Goal: Task Accomplishment & Management: Complete application form

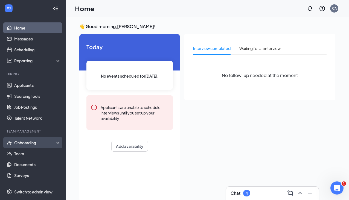
click at [54, 140] on div "Onboarding" at bounding box center [35, 142] width 42 height 5
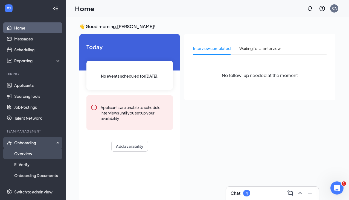
click at [40, 152] on link "Overview" at bounding box center [37, 153] width 47 height 11
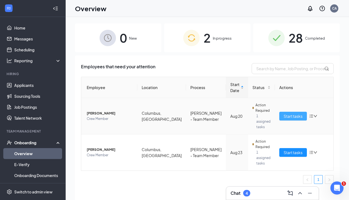
click at [284, 116] on span "Start tasks" at bounding box center [293, 116] width 19 height 6
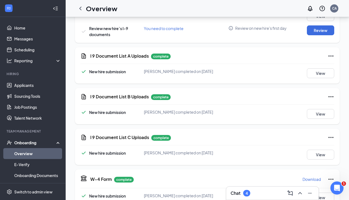
scroll to position [35, 0]
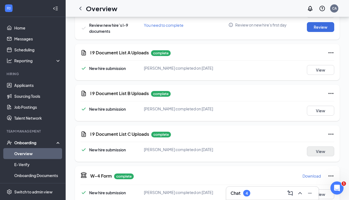
click at [323, 147] on button "View" at bounding box center [320, 152] width 27 height 10
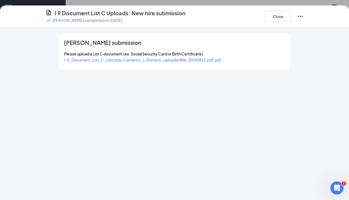
click at [177, 62] on span "I-9_Document_List_C_Uploads_Cameron_J_Romero_uploadedfile_20250811.pdf.pdf" at bounding box center [142, 59] width 157 height 5
click at [268, 20] on button "Close" at bounding box center [277, 16] width 27 height 11
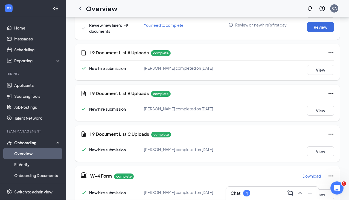
scroll to position [80, 0]
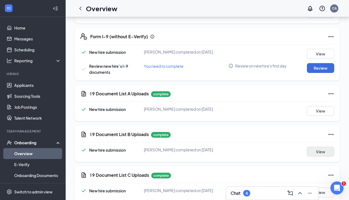
click at [323, 152] on button "View" at bounding box center [320, 152] width 27 height 10
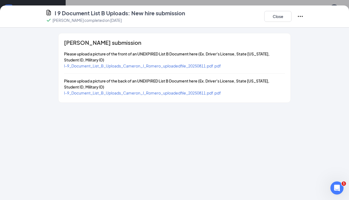
click at [159, 65] on span "I-9_Document_List_B_Uploads_Cameron_J_Romero_uploadedfile_20250811.pdf.pdf" at bounding box center [142, 65] width 157 height 5
click at [168, 94] on span "I-9_Document_List_B_Uploads_Cameron_J_Romero_uploadedfile_20250811.pdf.pdf" at bounding box center [142, 93] width 157 height 5
click at [274, 13] on button "Close" at bounding box center [277, 16] width 27 height 11
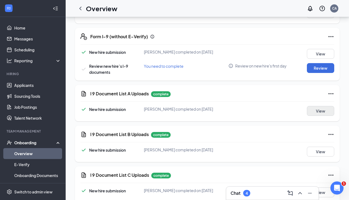
click at [319, 112] on button "View" at bounding box center [320, 111] width 27 height 10
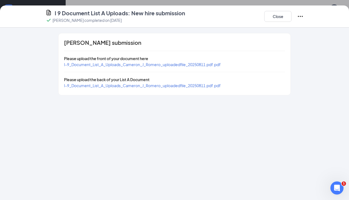
click at [194, 64] on span "I-9_Document_List_A_Uploads_Cameron_J_Romero_uploadedfile_20250811.pdf.pdf" at bounding box center [142, 64] width 157 height 5
click at [272, 17] on button "Close" at bounding box center [277, 16] width 27 height 11
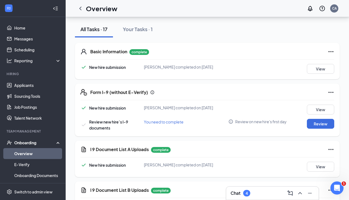
scroll to position [4, 0]
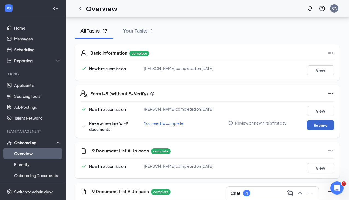
click at [316, 126] on button "Review" at bounding box center [320, 125] width 27 height 10
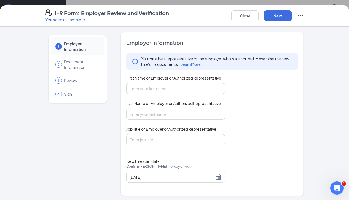
click at [193, 96] on div "You must be a representative of the employer who is authorized to examine the n…" at bounding box center [211, 99] width 171 height 92
type input "c"
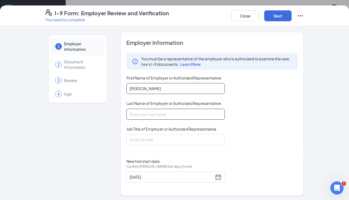
type input "[PERSON_NAME]"
type input "Ashkettle"
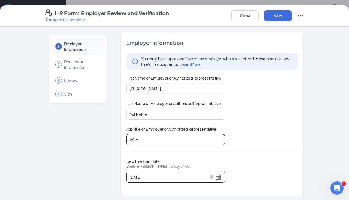
type input "AGM"
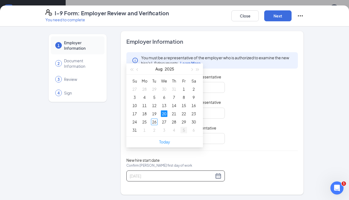
scroll to position [174, 0]
click at [193, 71] on button "button" at bounding box center [191, 69] width 6 height 11
type input "[DATE]"
click at [166, 89] on div "3" at bounding box center [164, 89] width 7 height 7
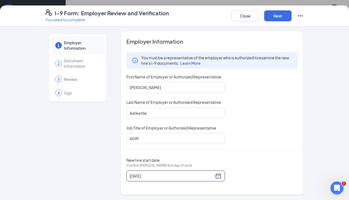
scroll to position [253, 0]
click at [281, 16] on button "Next" at bounding box center [277, 15] width 27 height 11
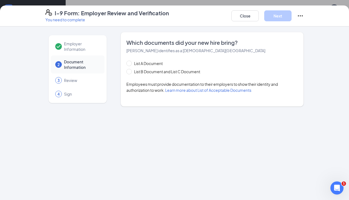
scroll to position [0, 0]
click at [129, 72] on input "List B Document and List C Document" at bounding box center [128, 71] width 4 height 4
radio input "true"
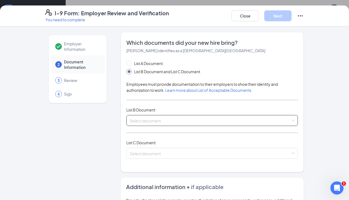
click at [148, 118] on input "search" at bounding box center [210, 119] width 161 height 8
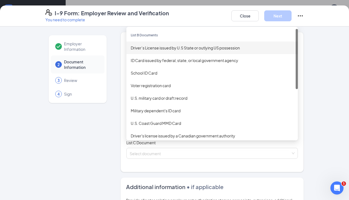
click at [146, 50] on div "Driver’s License issued by U.S State or outlying US possession" at bounding box center [212, 48] width 163 height 6
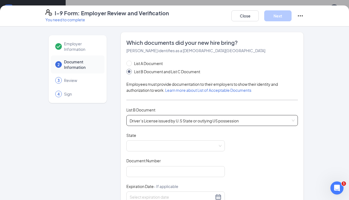
click at [287, 119] on div "Driver’s License issued by U.S State or outlying US possession Driver’s License…" at bounding box center [211, 120] width 171 height 11
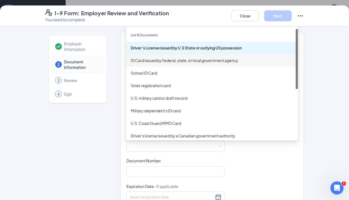
click at [216, 60] on div "ID Card issued by federal, state, or local government agency" at bounding box center [212, 60] width 163 height 6
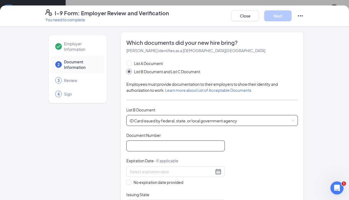
click at [160, 144] on input "Document Number" at bounding box center [175, 146] width 98 height 11
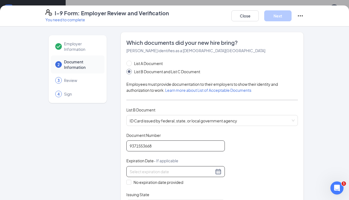
type input "9371553668"
click at [155, 169] on input at bounding box center [172, 172] width 84 height 6
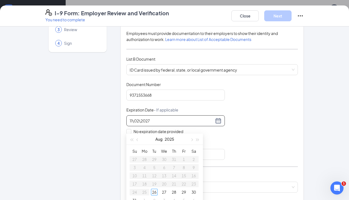
scroll to position [302, 0]
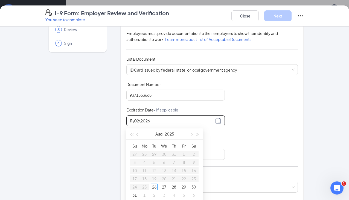
type input "11\02\2026"
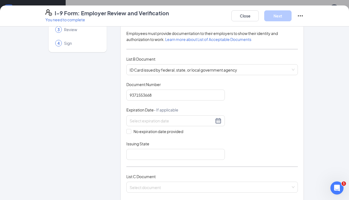
click at [229, 142] on div "Document Title ID Card issued by federal, state, or local government agency Doc…" at bounding box center [211, 121] width 171 height 78
click at [191, 119] on input at bounding box center [172, 121] width 84 height 6
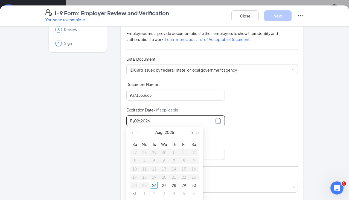
click at [194, 132] on button "button" at bounding box center [191, 132] width 6 height 11
click at [192, 133] on span "button" at bounding box center [191, 133] width 3 height 3
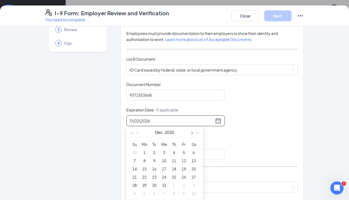
click at [192, 133] on span "button" at bounding box center [191, 133] width 3 height 3
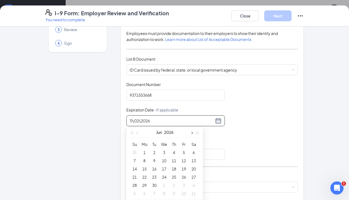
click at [192, 133] on span "button" at bounding box center [191, 133] width 3 height 3
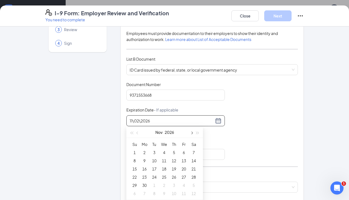
click at [192, 133] on span "button" at bounding box center [191, 133] width 3 height 3
click at [137, 133] on span "button" at bounding box center [137, 133] width 3 height 3
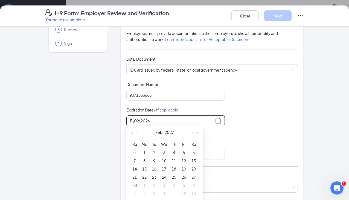
click at [137, 133] on span "button" at bounding box center [137, 133] width 3 height 3
type input "[DATE]"
click at [145, 152] on div "2" at bounding box center [144, 152] width 7 height 7
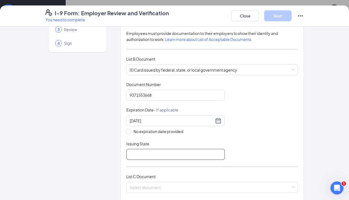
click at [220, 154] on input "Issuing State" at bounding box center [175, 154] width 98 height 11
type input "IN"
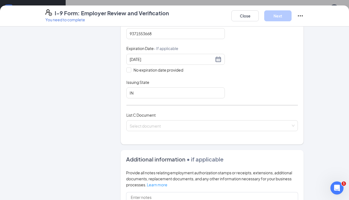
scroll to position [115, 0]
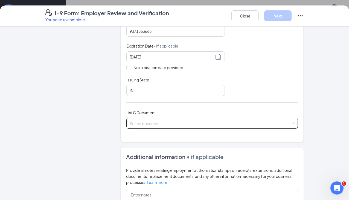
click at [166, 121] on input "search" at bounding box center [210, 122] width 161 height 8
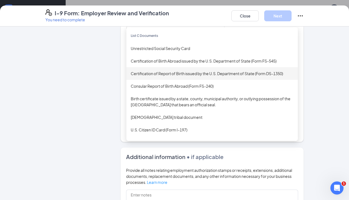
click at [183, 75] on div "Certification of Report of Birth issued by the U.S. Department of State (Form D…" at bounding box center [212, 74] width 163 height 6
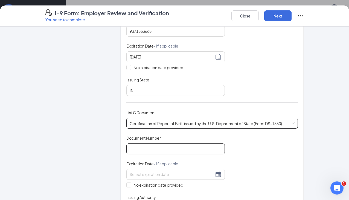
click at [160, 147] on input "Document Number" at bounding box center [175, 149] width 98 height 11
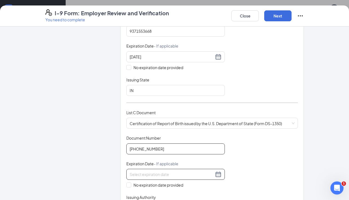
type input "[PHONE_NUMBER]"
click at [159, 175] on input at bounding box center [172, 174] width 84 height 6
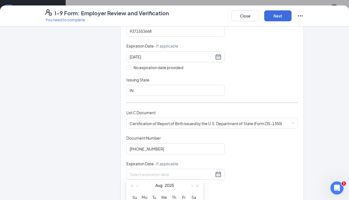
click at [162, 159] on div "Document Title Certification of Report of Birth issued by the U.S. Department o…" at bounding box center [211, 174] width 171 height 78
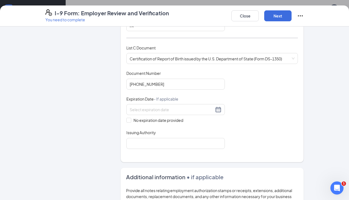
scroll to position [181, 0]
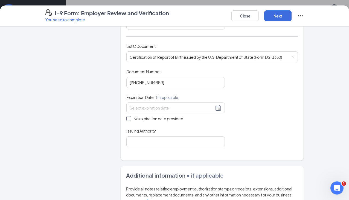
click at [130, 118] on input "No expiration date provided" at bounding box center [128, 118] width 4 height 4
checkbox input "true"
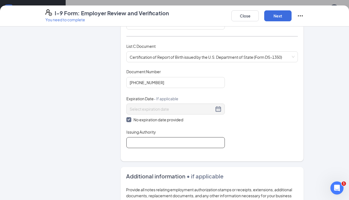
click at [143, 140] on input "Issuing Authority" at bounding box center [175, 142] width 98 height 11
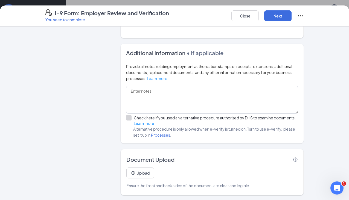
scroll to position [304, 0]
type input "State of [US_STATE]"
click at [272, 16] on button "Next" at bounding box center [277, 15] width 27 height 11
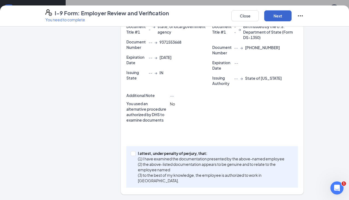
scroll to position [131, 0]
click at [135, 153] on span at bounding box center [133, 153] width 5 height 5
click at [135, 153] on input "I attest, under penalty of [PERSON_NAME], that: (1) I have examined the documen…" at bounding box center [133, 153] width 4 height 4
checkbox input "true"
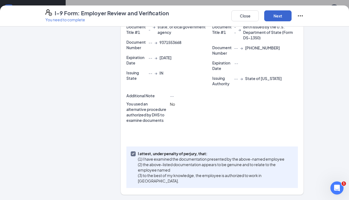
click at [274, 15] on button "Next" at bounding box center [277, 15] width 27 height 11
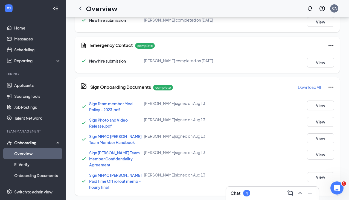
scroll to position [93, 0]
